Goal: Complete application form

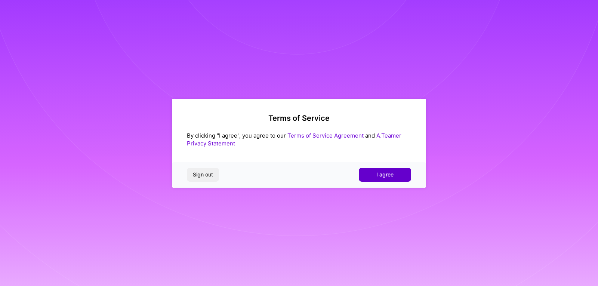
click at [384, 175] on span "I agree" at bounding box center [384, 174] width 17 height 7
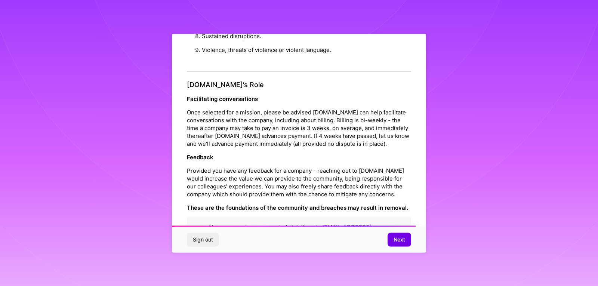
scroll to position [841, 0]
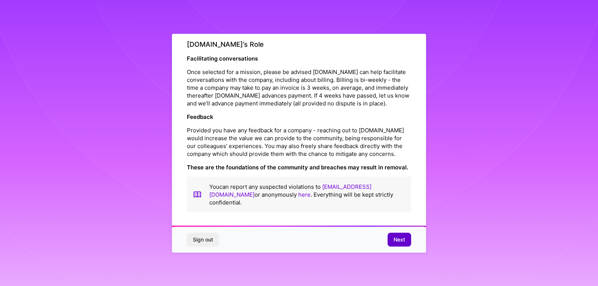
click at [398, 242] on span "Next" at bounding box center [400, 239] width 12 height 7
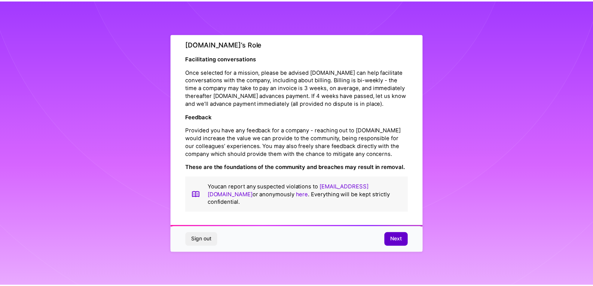
scroll to position [0, 0]
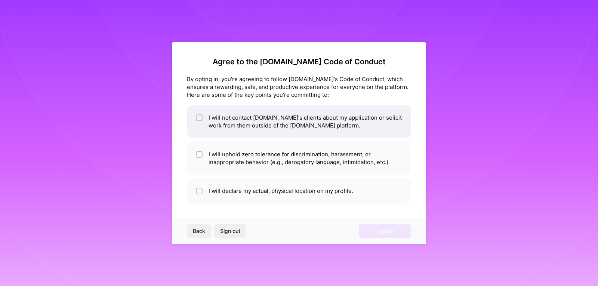
click at [273, 119] on li "I will not contact [DOMAIN_NAME]'s clients about my application or solicit work…" at bounding box center [299, 122] width 224 height 34
checkbox input "true"
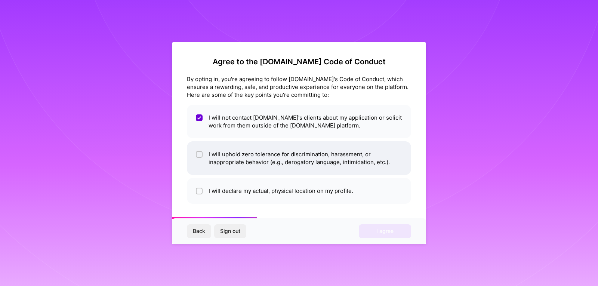
click at [266, 160] on li "I will uphold zero tolerance for discrimination, harassment, or inappropriate b…" at bounding box center [299, 158] width 224 height 34
checkbox input "true"
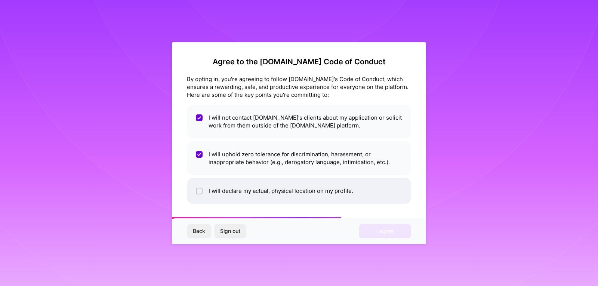
drag, startPoint x: 269, startPoint y: 182, endPoint x: 346, endPoint y: 217, distance: 84.3
click at [271, 185] on li "I will declare my actual, physical location on my profile." at bounding box center [299, 191] width 224 height 26
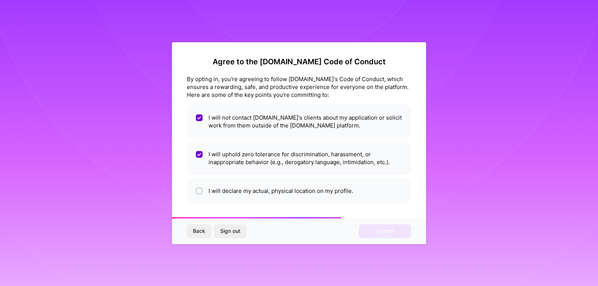
checkbox input "true"
click at [387, 229] on span "I agree" at bounding box center [384, 230] width 17 height 7
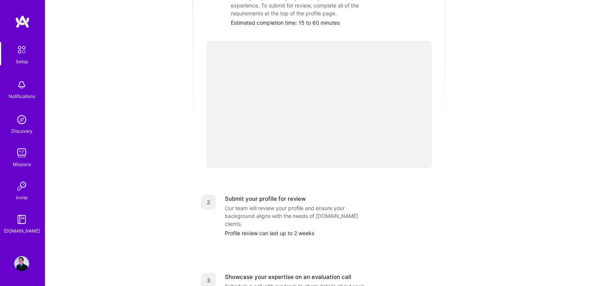
scroll to position [282, 0]
